Goal: Task Accomplishment & Management: Use online tool/utility

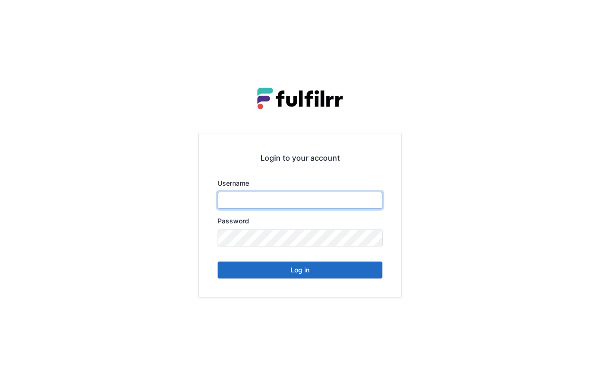
type input "******"
click at [301, 269] on button "Log in" at bounding box center [299, 269] width 165 height 17
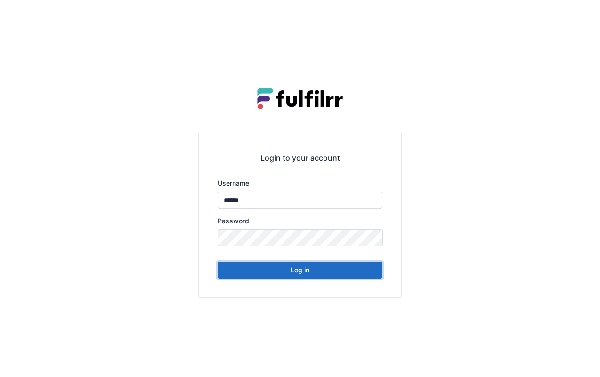
click at [289, 272] on button "Log in" at bounding box center [299, 269] width 165 height 17
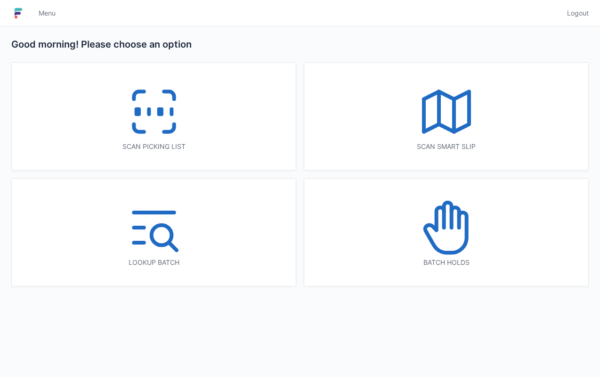
click at [436, 119] on icon at bounding box center [446, 111] width 60 height 60
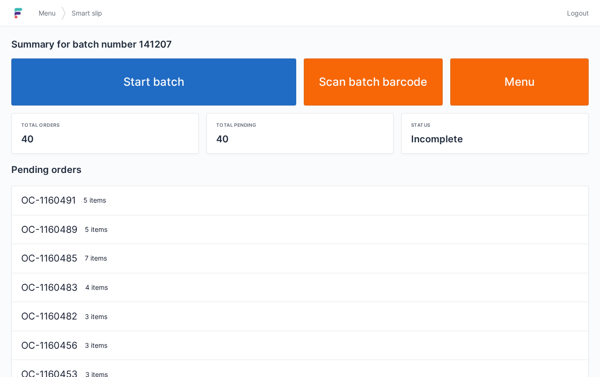
click at [240, 79] on link "Start batch" at bounding box center [153, 81] width 285 height 47
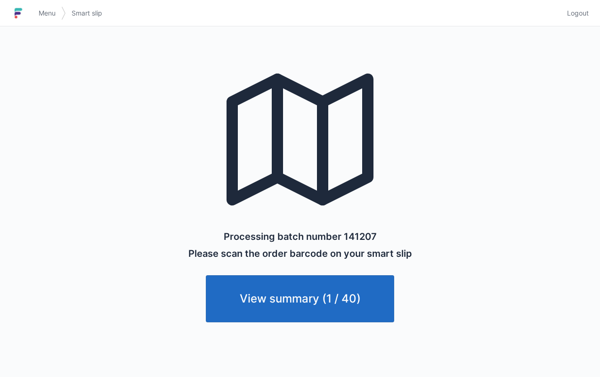
click at [361, 307] on link "View summary (1 / 40)" at bounding box center [300, 298] width 188 height 47
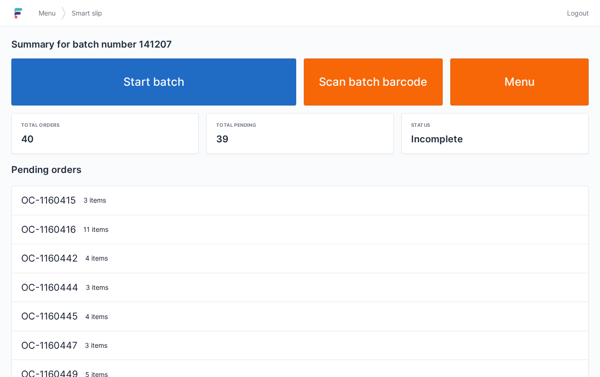
click at [252, 87] on link "Start batch" at bounding box center [153, 81] width 285 height 47
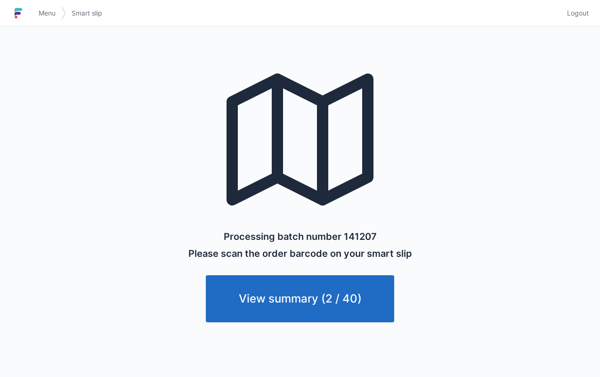
click at [59, 16] on link "Menu" at bounding box center [47, 13] width 28 height 17
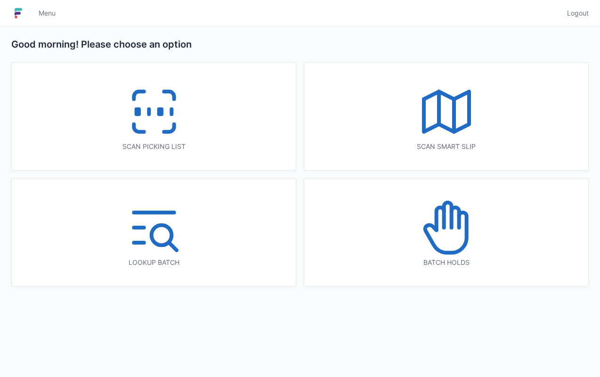
click at [126, 83] on icon at bounding box center [154, 111] width 60 height 60
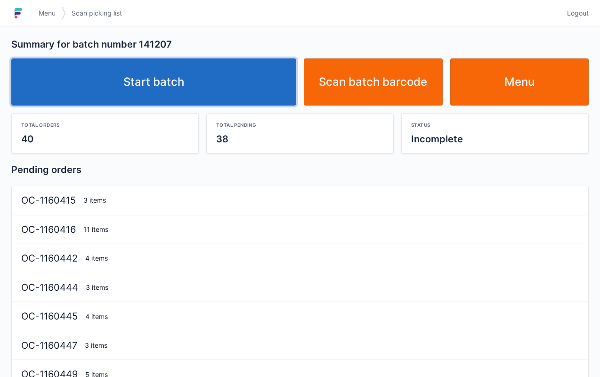
click at [227, 91] on link "Start batch" at bounding box center [153, 81] width 285 height 47
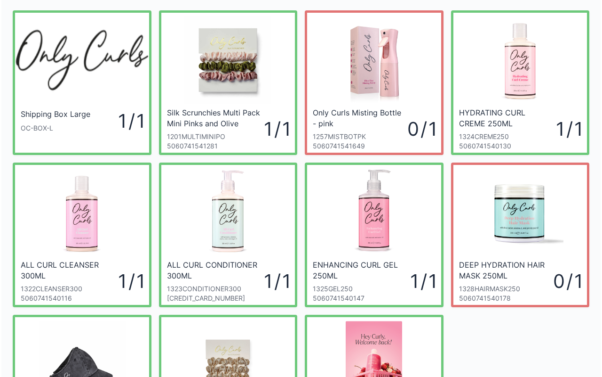
scroll to position [18, 0]
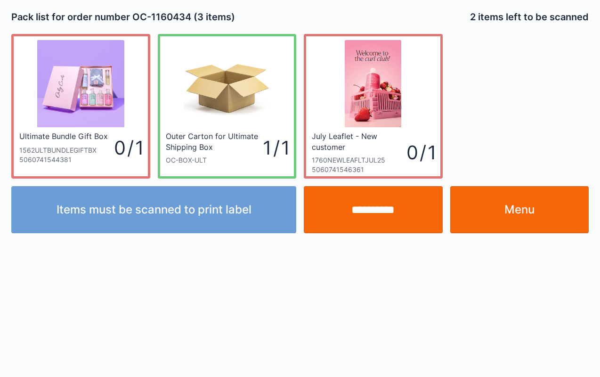
click at [393, 190] on input "**********" at bounding box center [373, 209] width 139 height 47
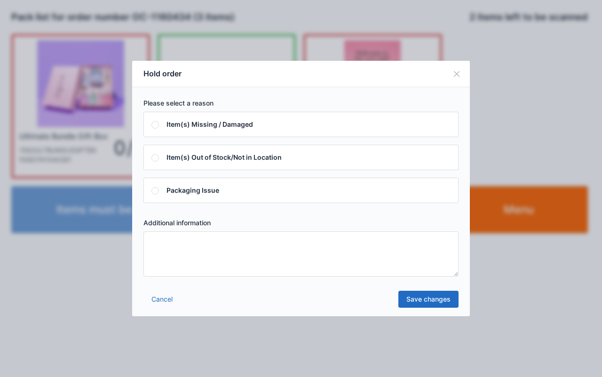
click at [298, 214] on div "Please select a reason Item(s) Missing / Damaged Item(s) Out of Stock/Not in Lo…" at bounding box center [301, 187] width 338 height 201
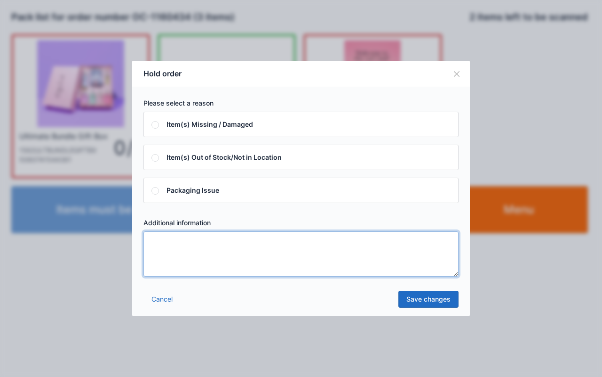
click at [323, 241] on textarea at bounding box center [301, 253] width 315 height 45
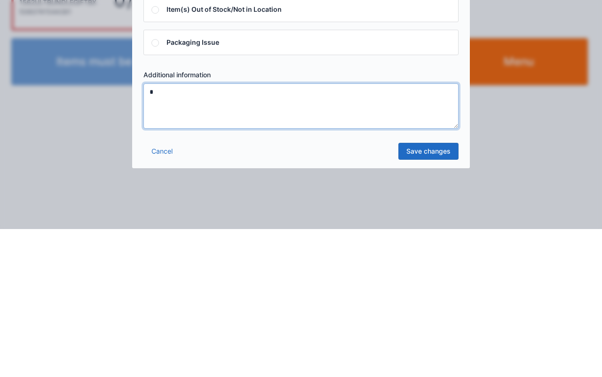
type textarea "*"
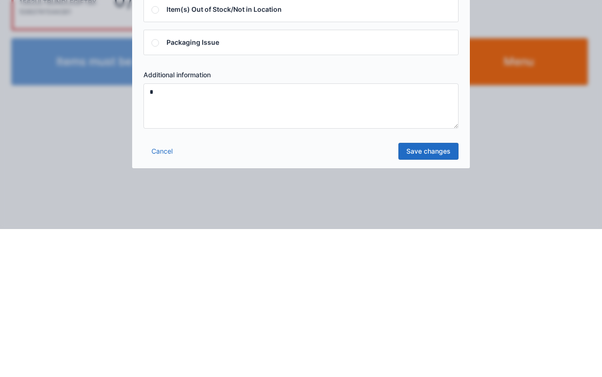
click at [422, 299] on link "Save changes" at bounding box center [429, 298] width 60 height 17
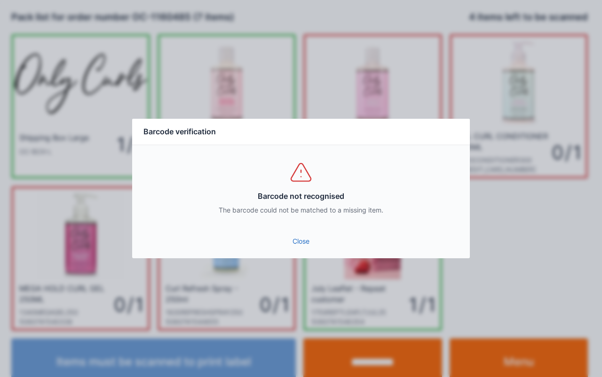
click at [306, 241] on link "Close" at bounding box center [301, 241] width 323 height 17
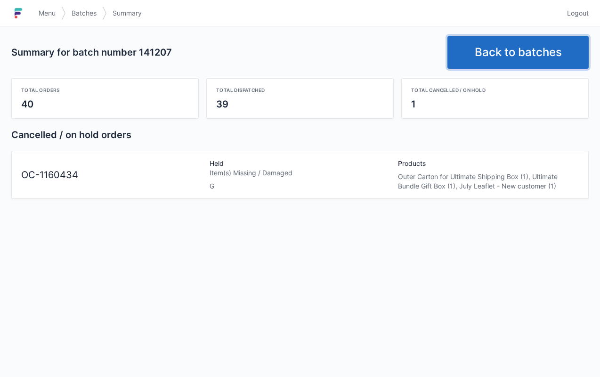
click at [505, 67] on link "Back to batches" at bounding box center [517, 52] width 141 height 33
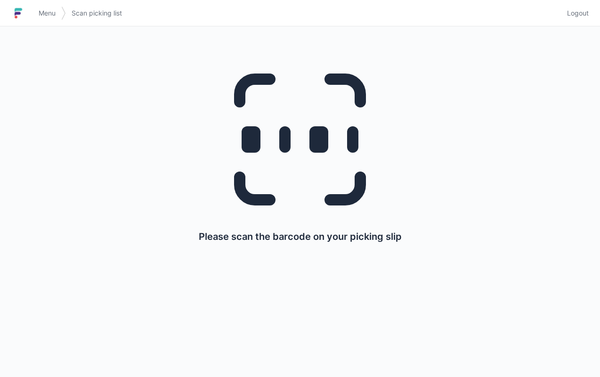
click at [49, 11] on span "Menu" at bounding box center [47, 12] width 17 height 9
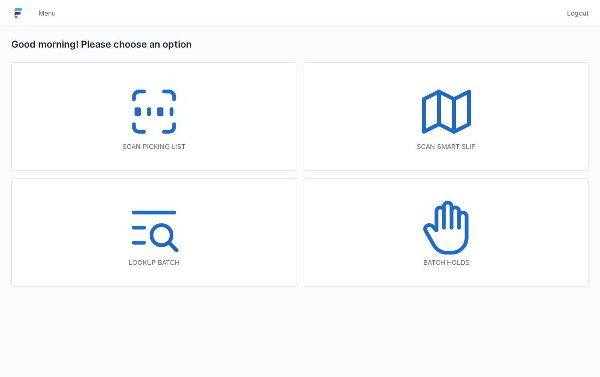
click at [418, 237] on icon at bounding box center [446, 227] width 60 height 60
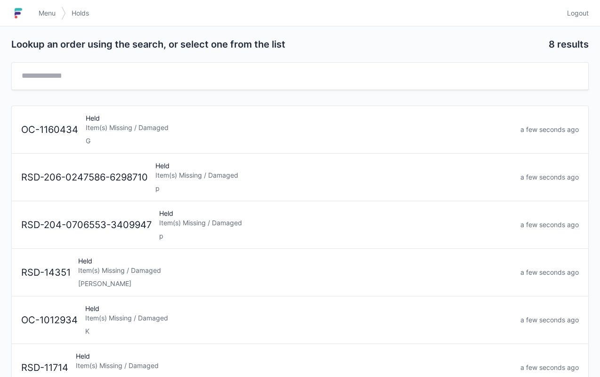
click at [193, 130] on div "Item(s) Missing / Damaged" at bounding box center [299, 127] width 427 height 9
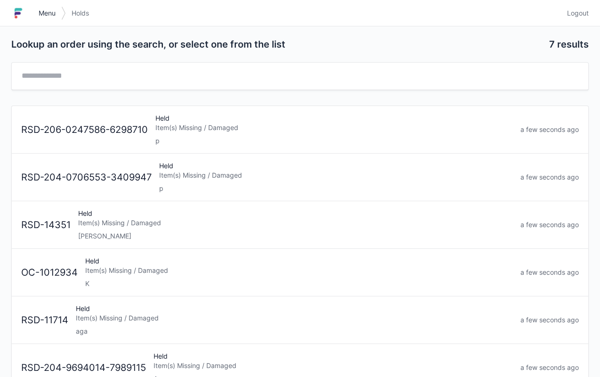
click at [37, 21] on link "Menu" at bounding box center [47, 13] width 28 height 17
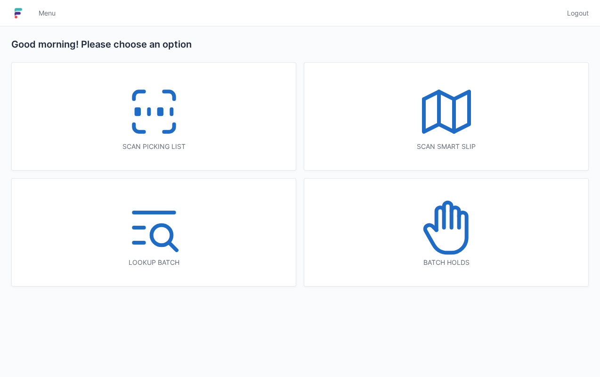
click at [210, 154] on div "Scan picking list" at bounding box center [154, 116] width 284 height 107
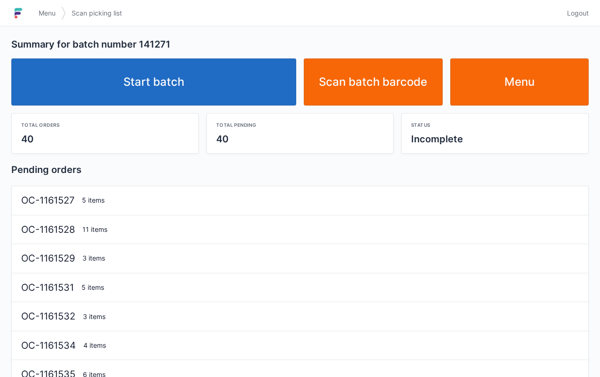
click at [174, 88] on link "Start batch" at bounding box center [153, 81] width 285 height 47
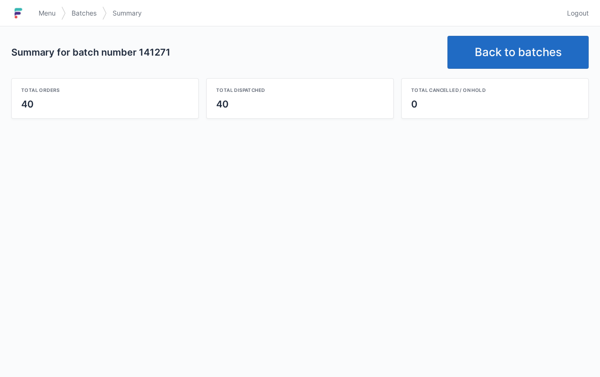
click at [381, 37] on div "Summary for batch number 141271 Back to batches" at bounding box center [300, 52] width 585 height 33
